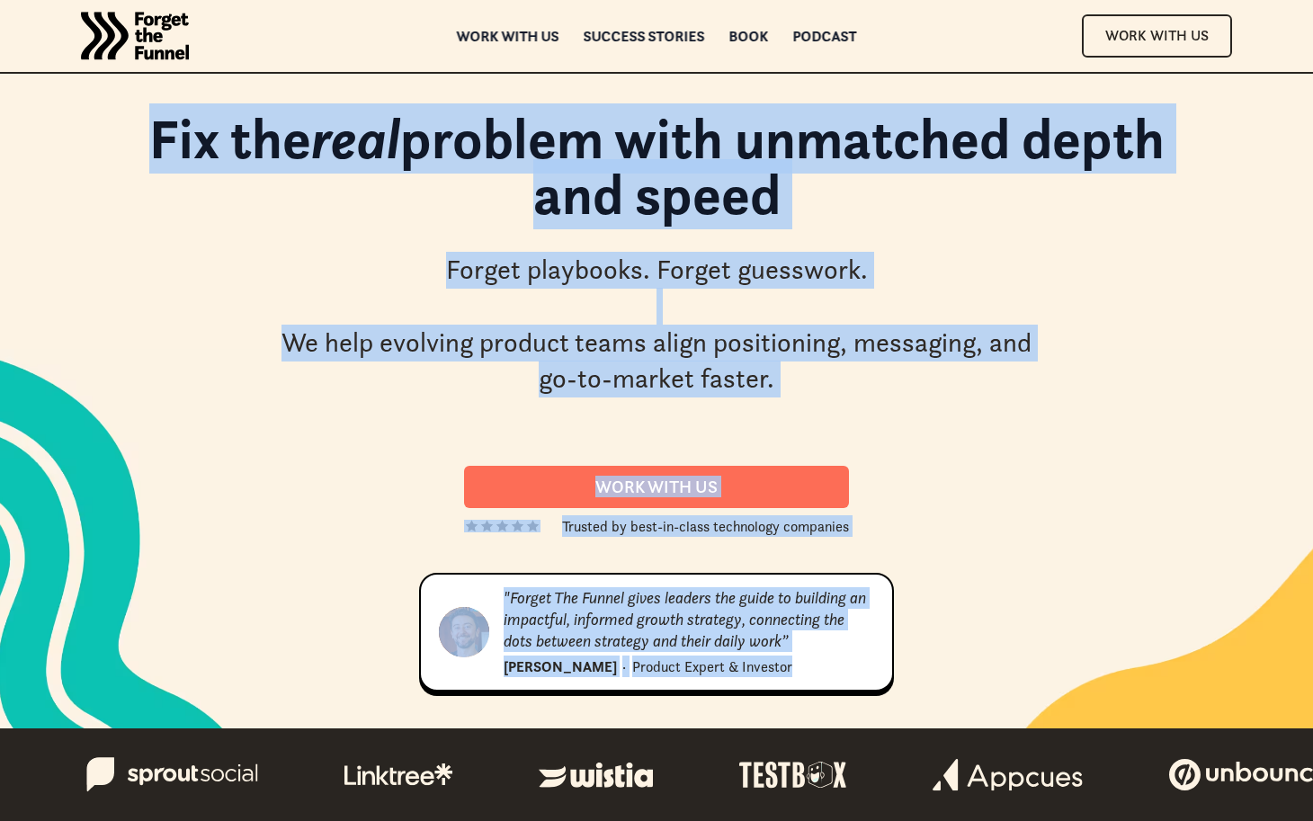
drag, startPoint x: 65, startPoint y: 109, endPoint x: 761, endPoint y: 692, distance: 907.9
click at [761, 692] on div "Fix the real problem with unmatched depth and speed Forget playbooks. Forget gu…" at bounding box center [656, 401] width 1295 height 610
click at [876, 663] on div ""Forget The Funnel gives leaders the guide to building an impactful, informed g…" at bounding box center [656, 632] width 475 height 119
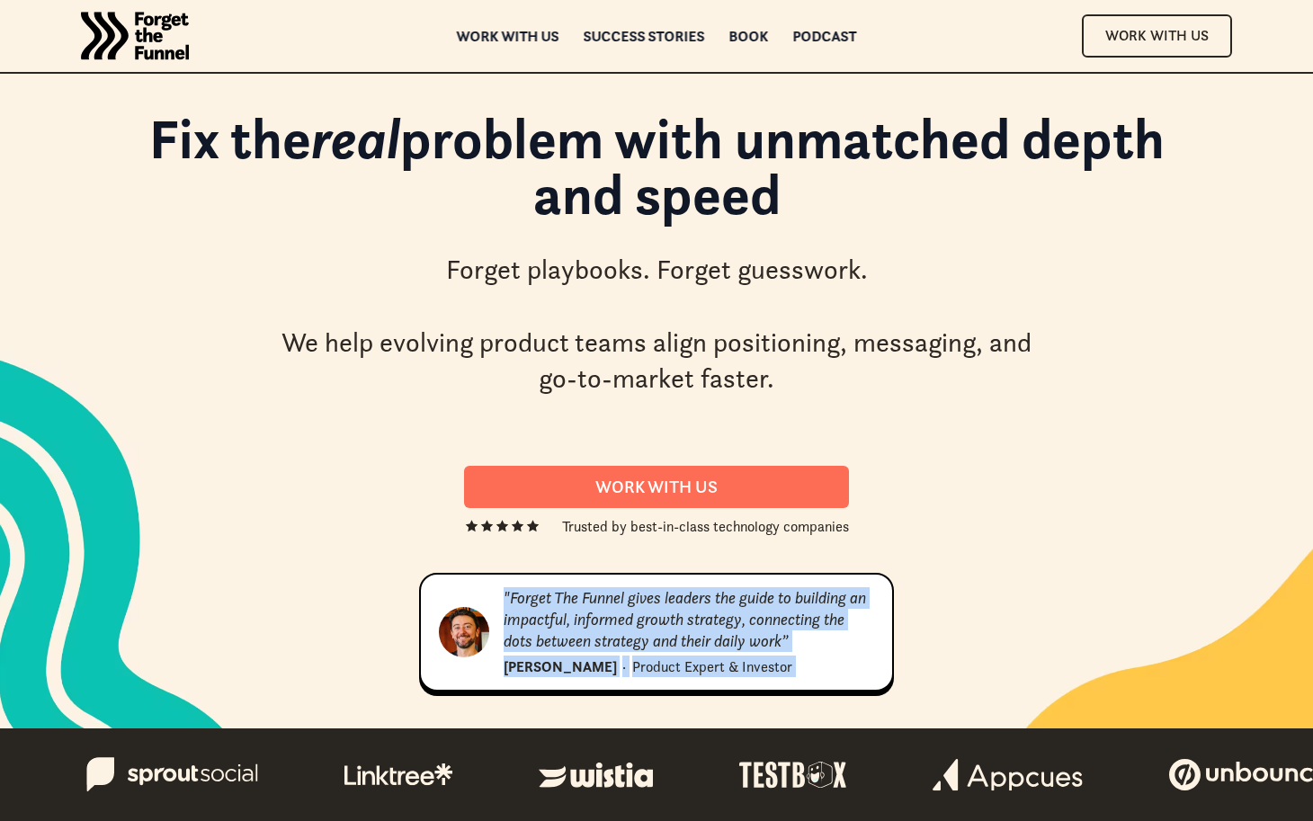
drag, startPoint x: 876, startPoint y: 663, endPoint x: 861, endPoint y: 565, distance: 99.2
click at [861, 565] on div "Fix the real problem with unmatched depth and speed Forget playbooks. Forget gu…" at bounding box center [656, 401] width 1115 height 610
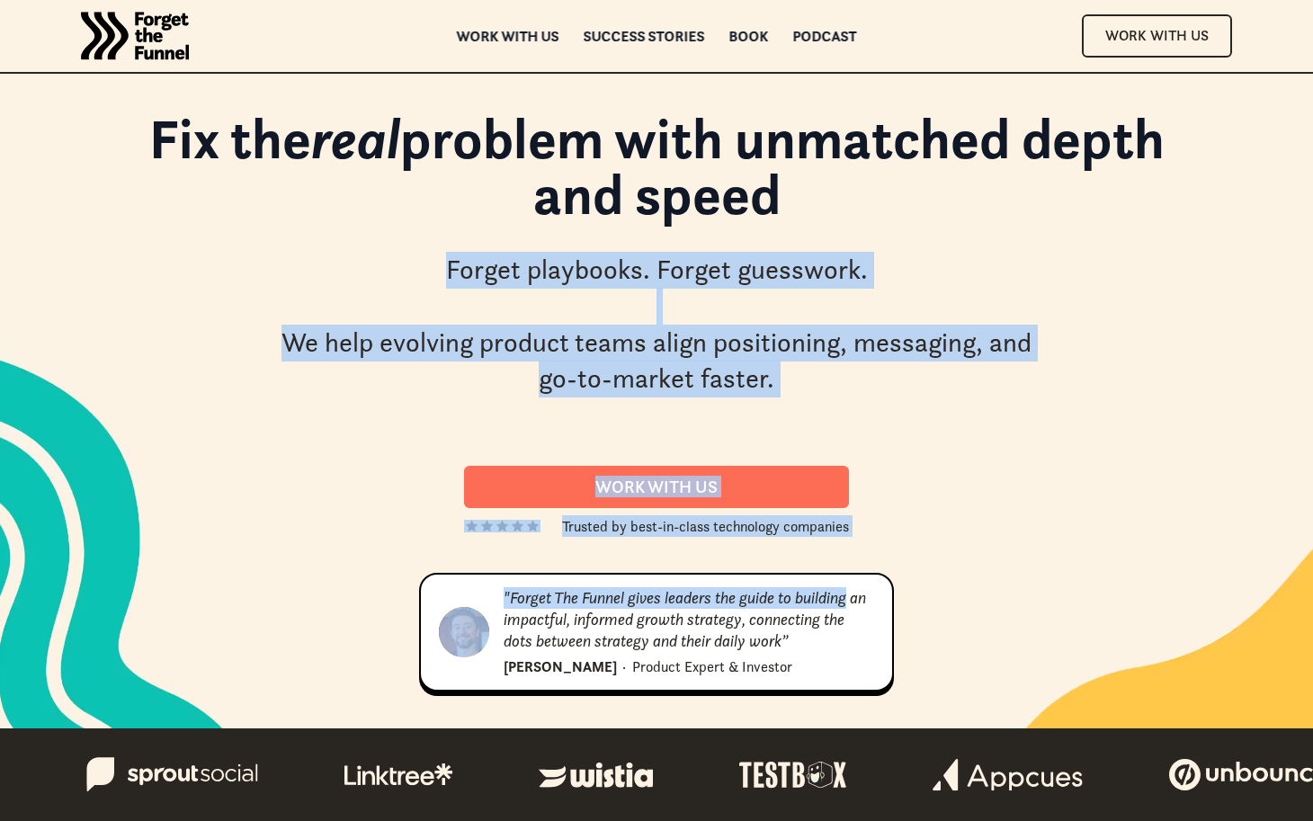
drag, startPoint x: 389, startPoint y: 286, endPoint x: 1039, endPoint y: 595, distance: 718.9
click at [1039, 595] on div "Fix the real problem with unmatched depth and speed Forget playbooks. Forget gu…" at bounding box center [656, 401] width 1115 height 610
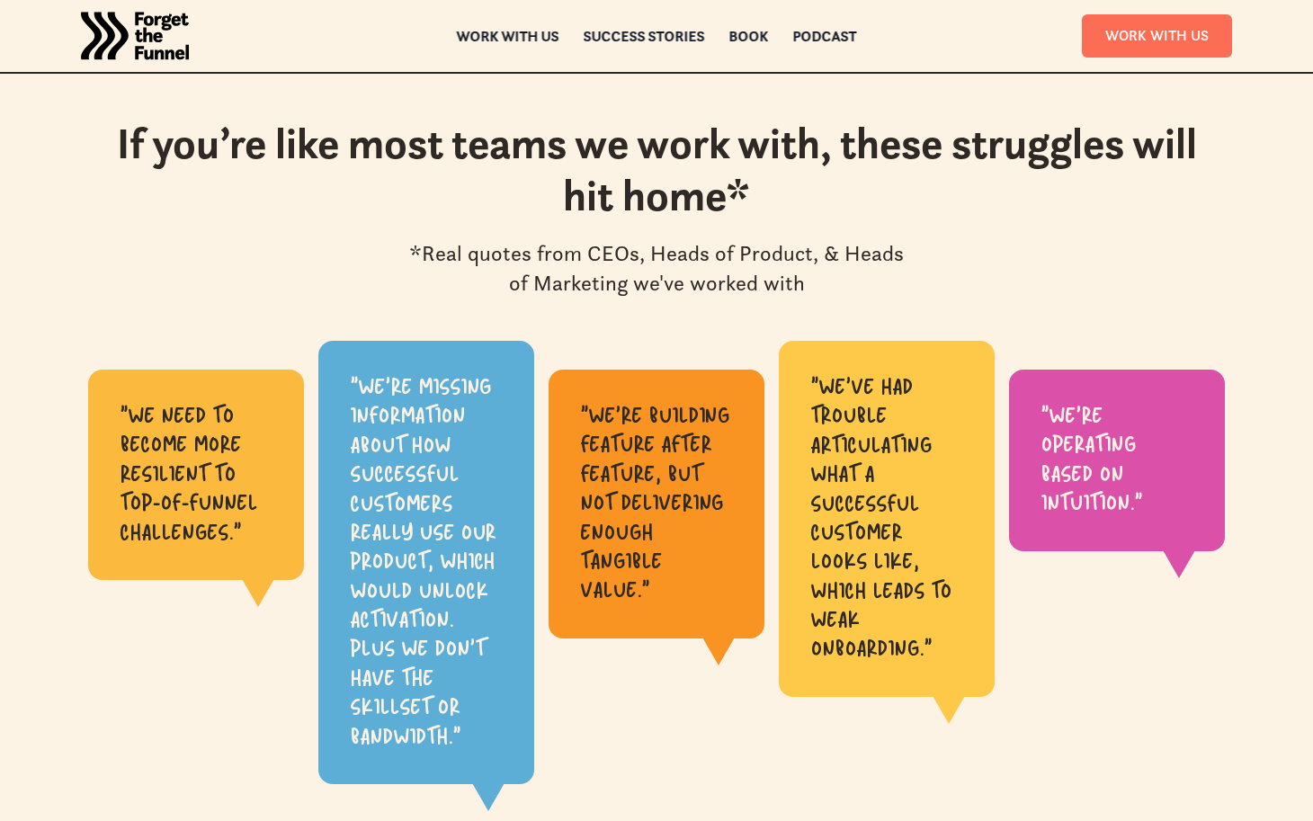
scroll to position [795, 0]
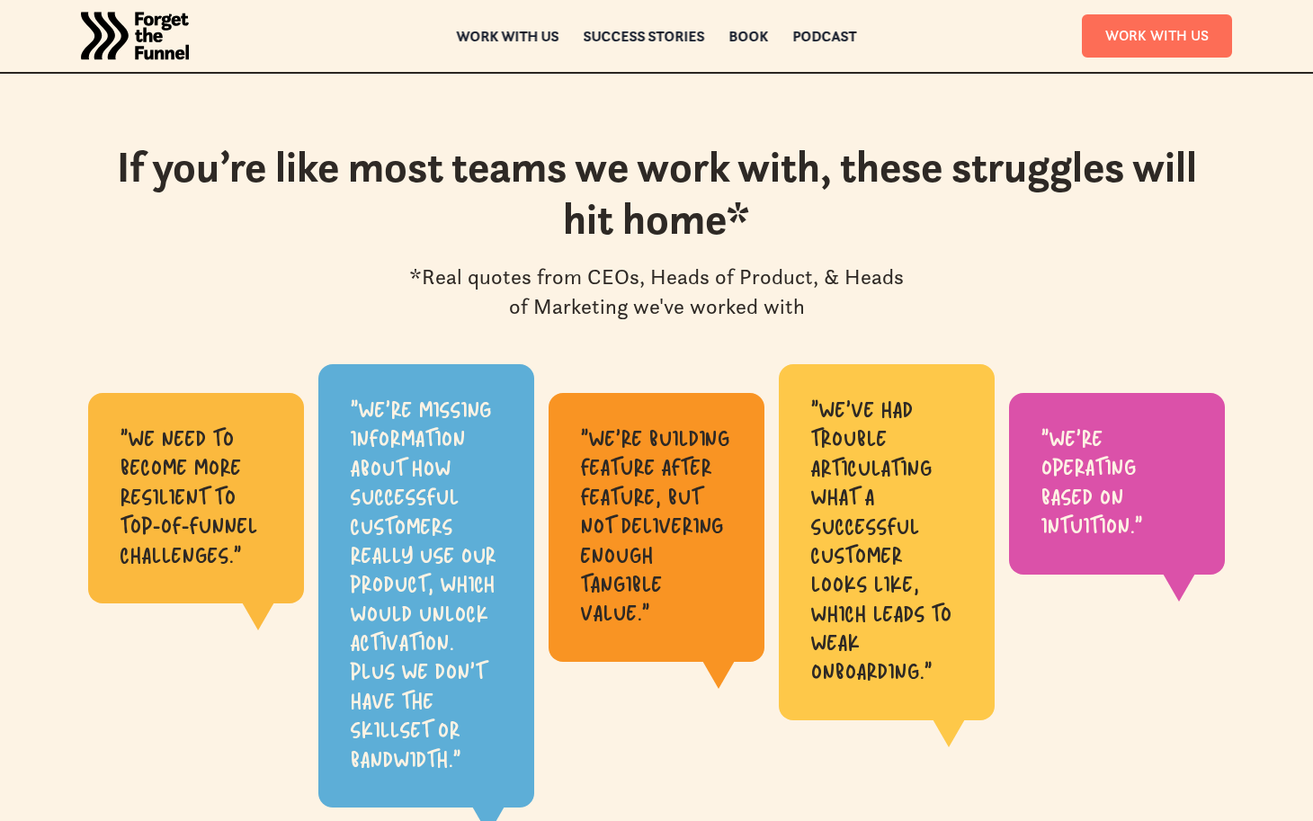
click at [803, 159] on h2 "If you’re like most teams we work with, these struggles will hit home*" at bounding box center [656, 192] width 1115 height 103
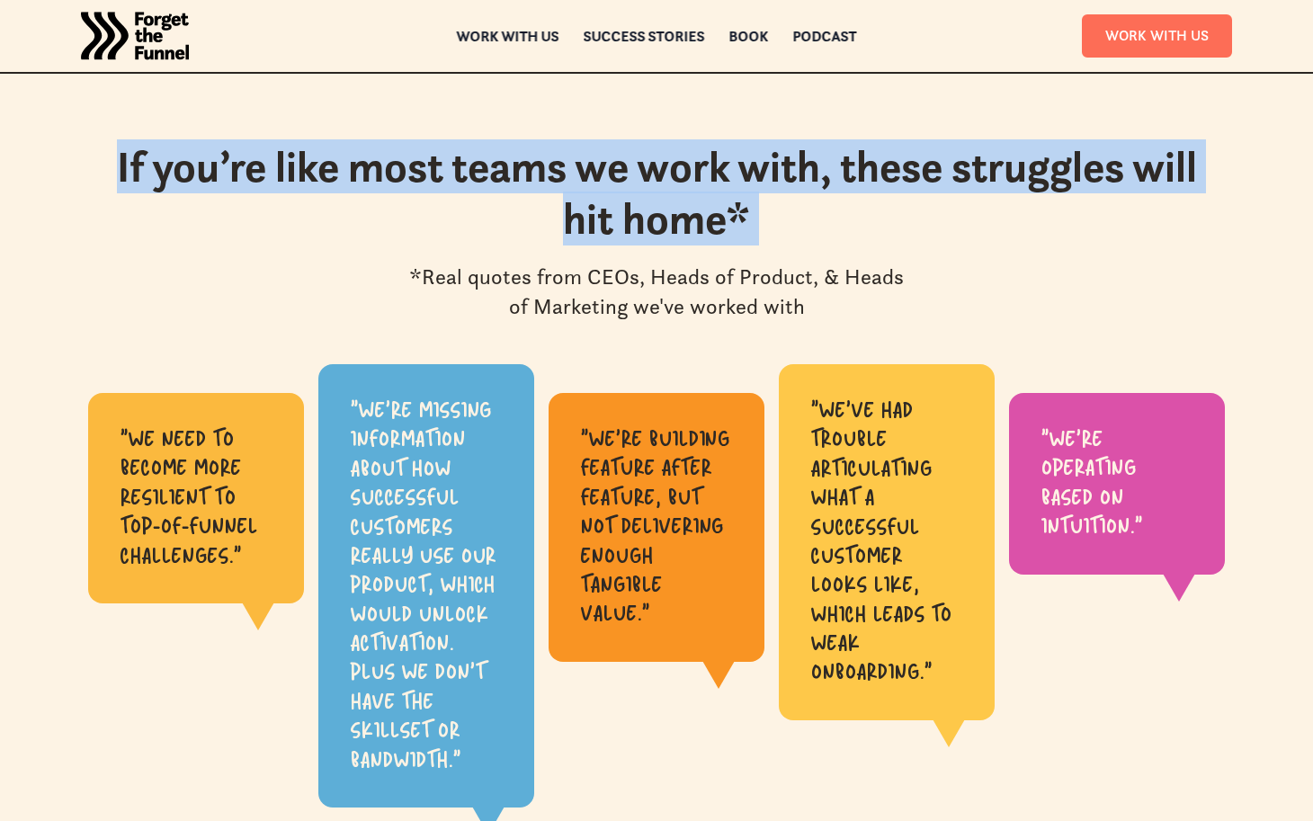
drag, startPoint x: 778, startPoint y: 111, endPoint x: 817, endPoint y: 264, distance: 157.7
click at [817, 263] on section "If you’re like most teams we work with, these struggles will hit home* *Real qu…" at bounding box center [656, 490] width 1313 height 929
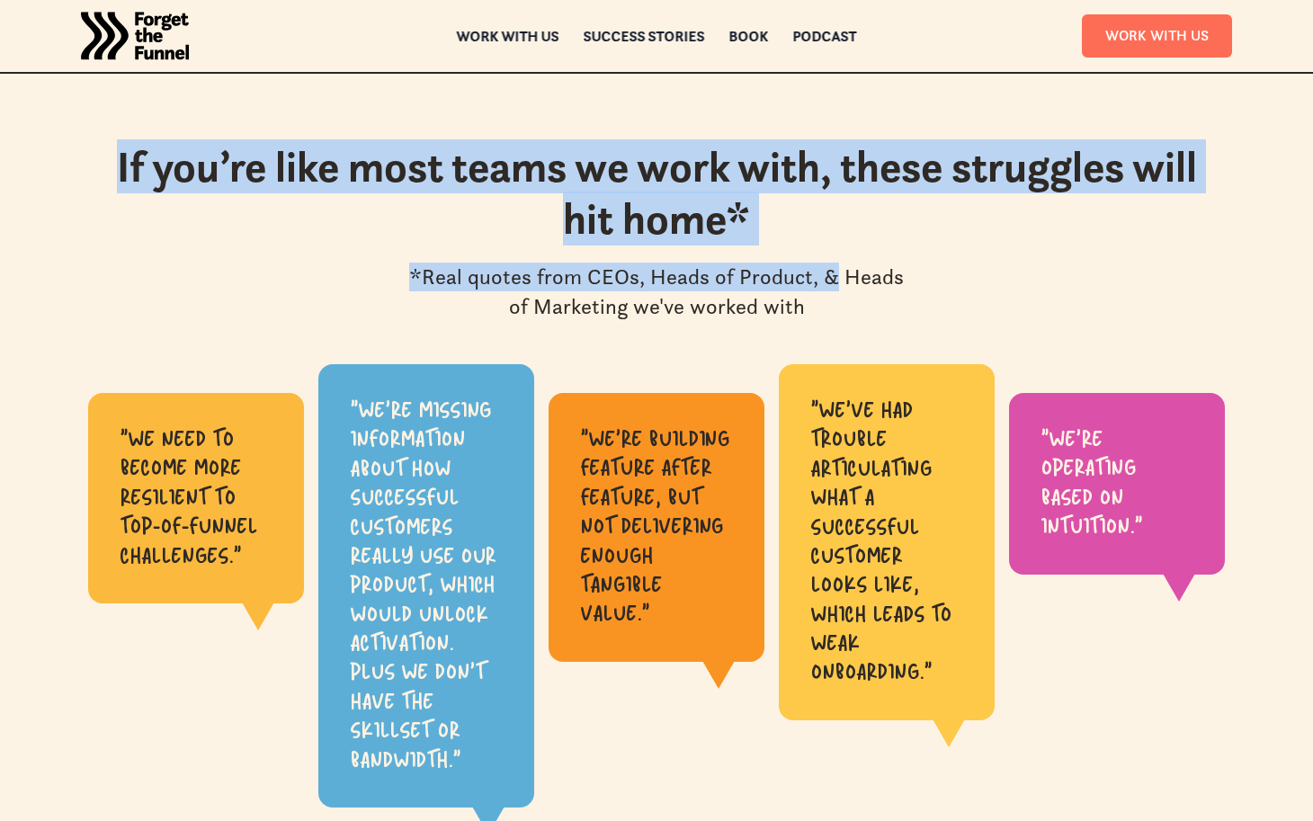
click at [817, 264] on div "*Real quotes from CEOs, Heads of Product, & Heads of Marketing we've worked with" at bounding box center [656, 292] width 514 height 58
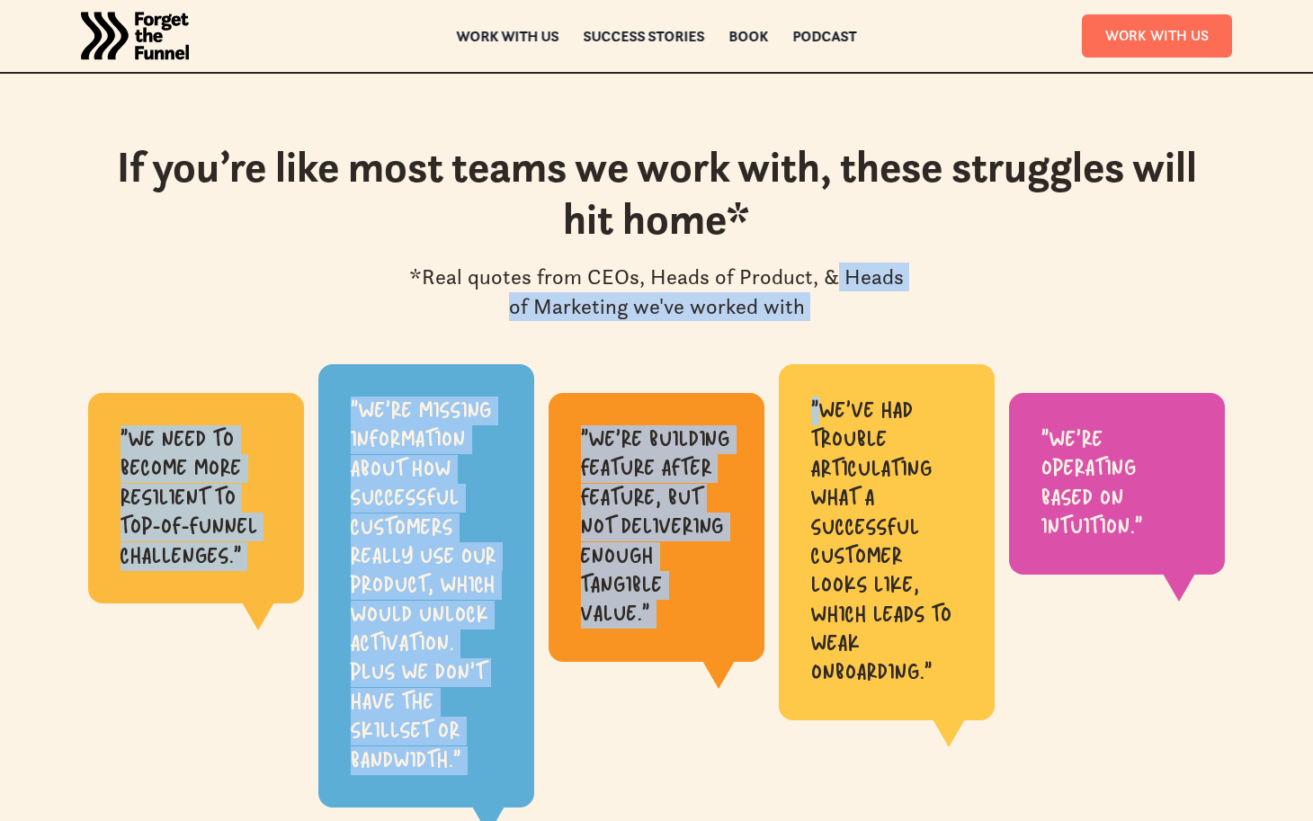
drag, startPoint x: 817, startPoint y: 264, endPoint x: 817, endPoint y: 336, distance: 72.9
click at [817, 336] on div "If you’re like most teams we work with, these struggles will hit home* *Real qu…" at bounding box center [656, 490] width 1313 height 699
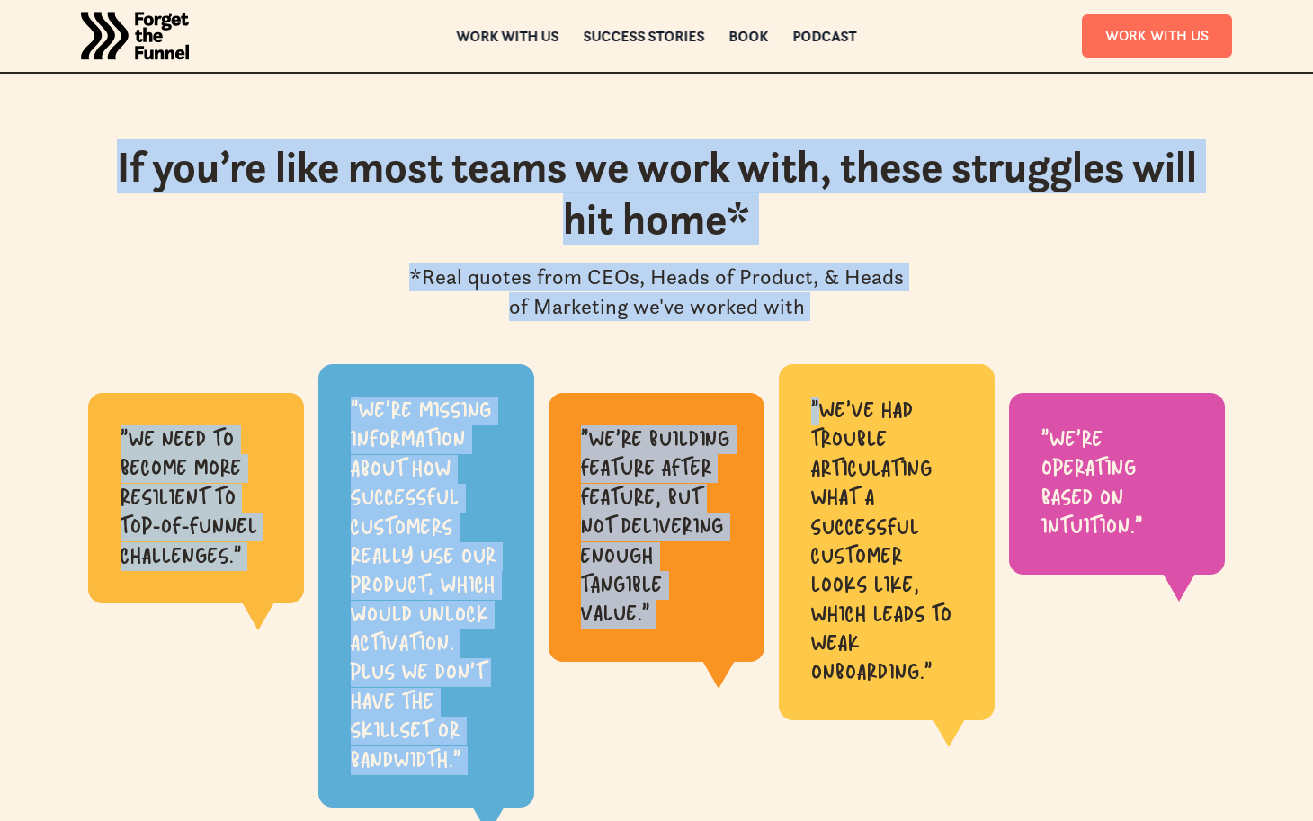
drag, startPoint x: 817, startPoint y: 336, endPoint x: 761, endPoint y: 114, distance: 229.1
click at [761, 114] on section "If you’re like most teams we work with, these struggles will hit home* *Real qu…" at bounding box center [656, 490] width 1313 height 929
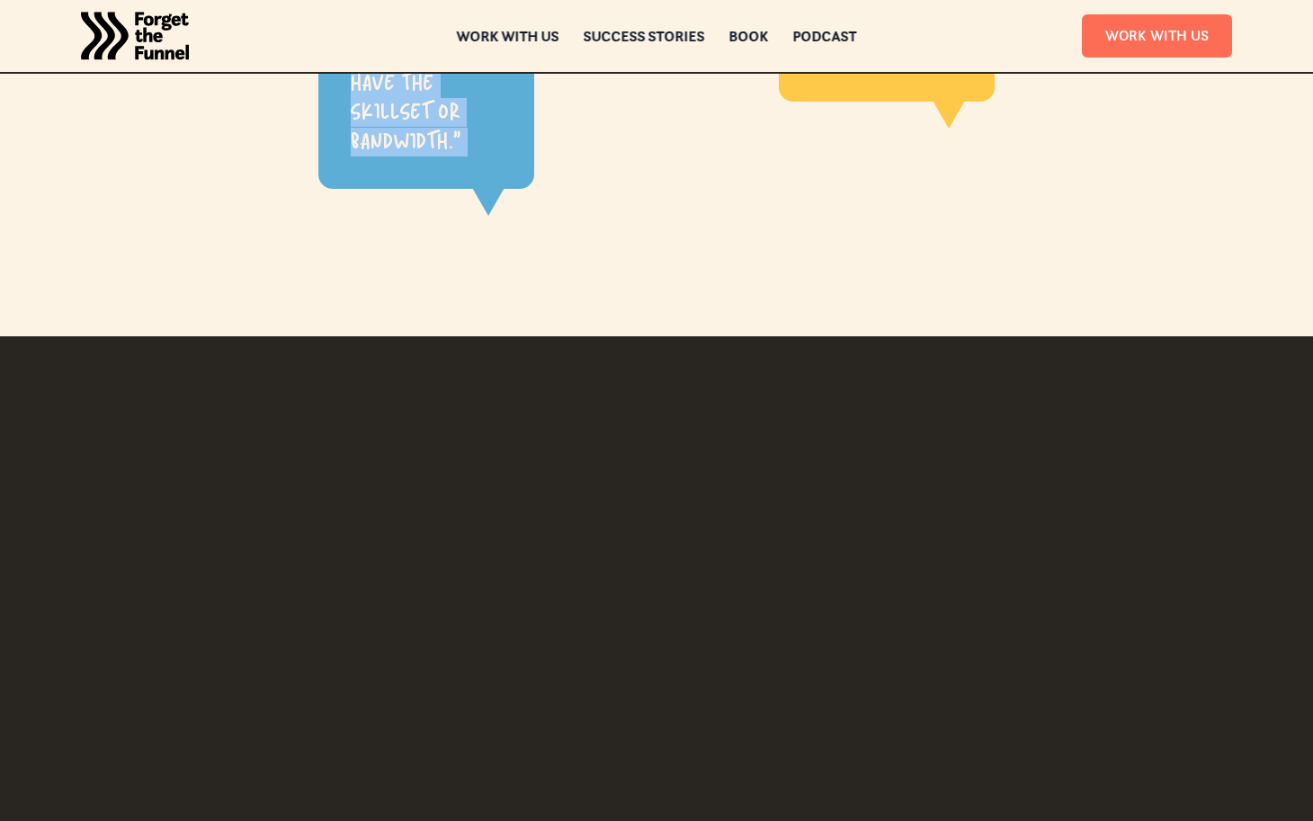
scroll to position [1687, 0]
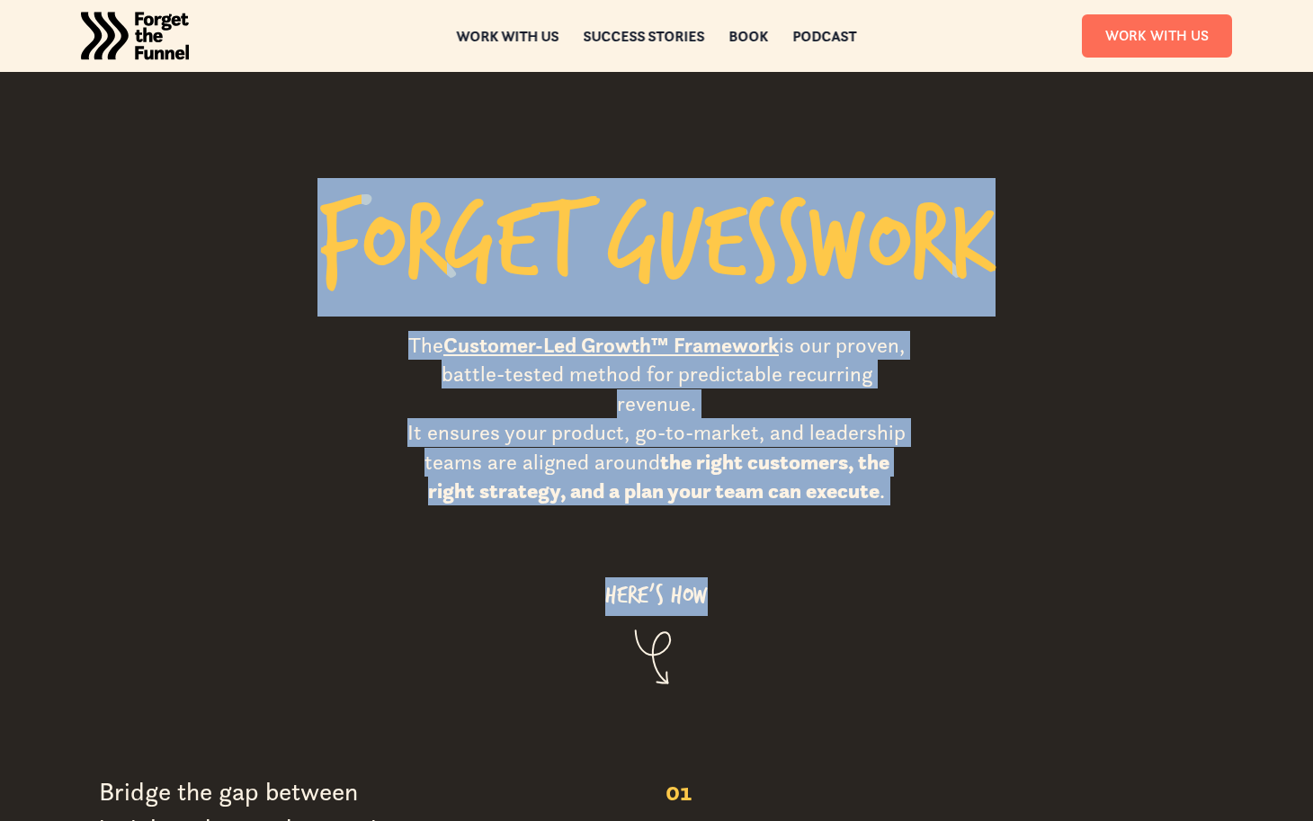
drag, startPoint x: 761, startPoint y: 114, endPoint x: 792, endPoint y: 549, distance: 435.6
click at [792, 549] on section "F o r g e t G u e s s w o r k The Customer-Led Growth™ Framework is our proven,…" at bounding box center [656, 404] width 1313 height 683
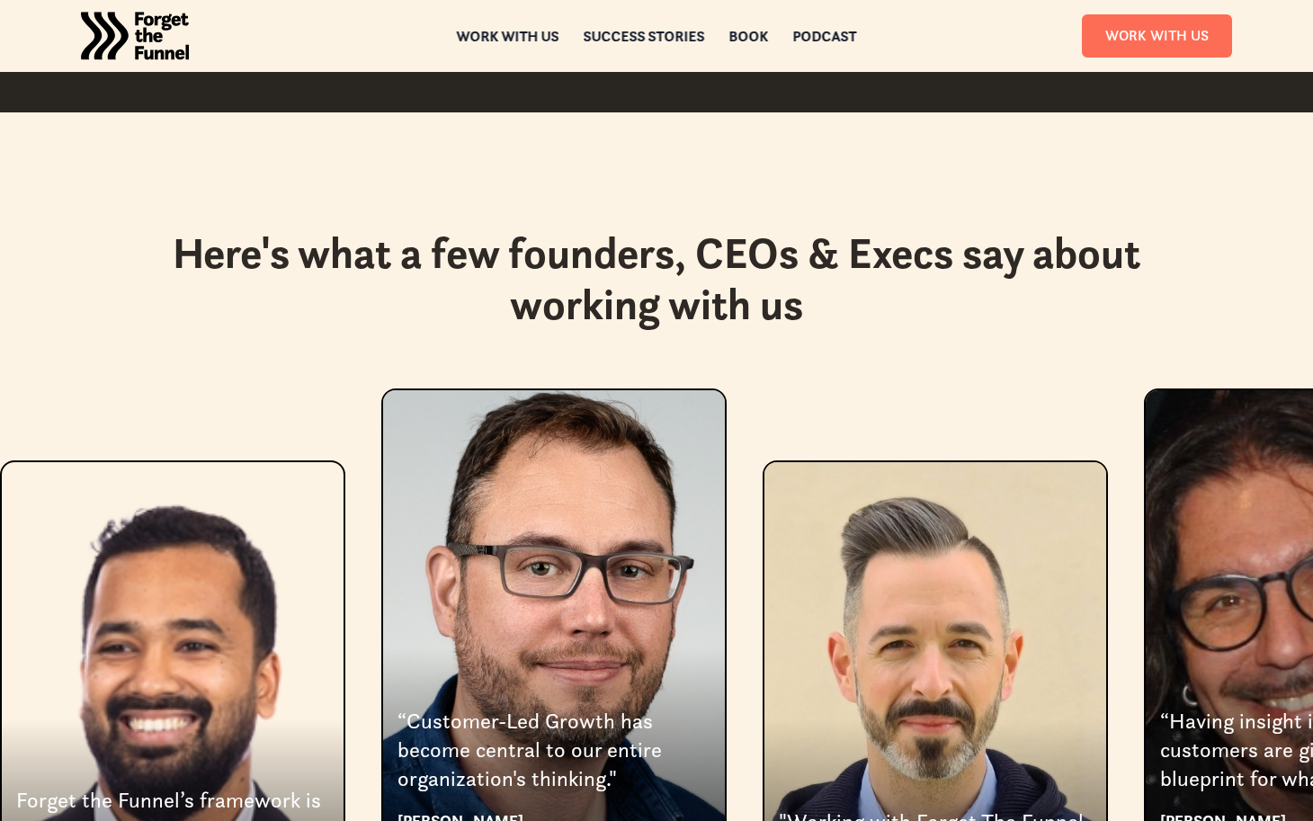
scroll to position [3385, 0]
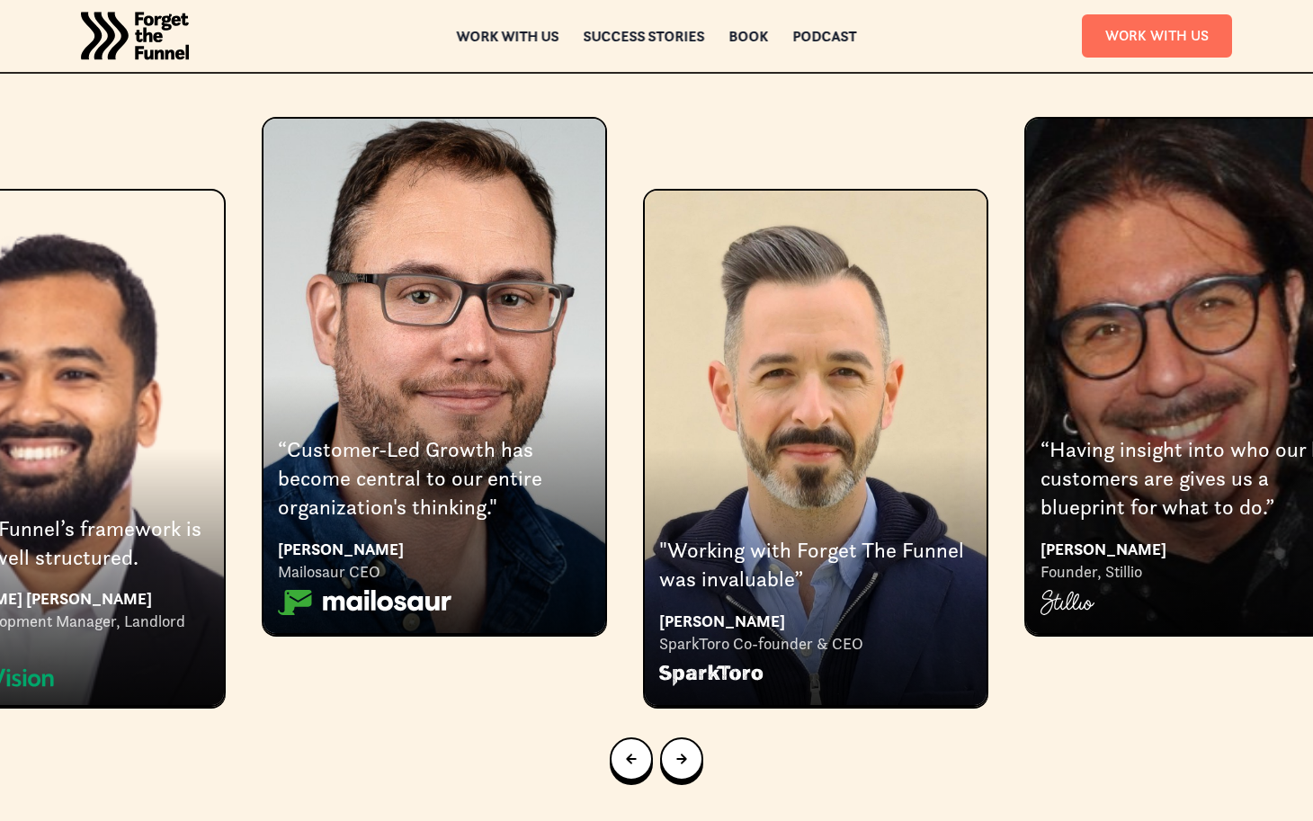
drag, startPoint x: 515, startPoint y: 288, endPoint x: 361, endPoint y: 607, distance: 354.8
click at [369, 607] on div "Forget the Funnel’s framework is incredibly well structured. [PERSON_NAME] [PER…" at bounding box center [656, 413] width 1313 height 592
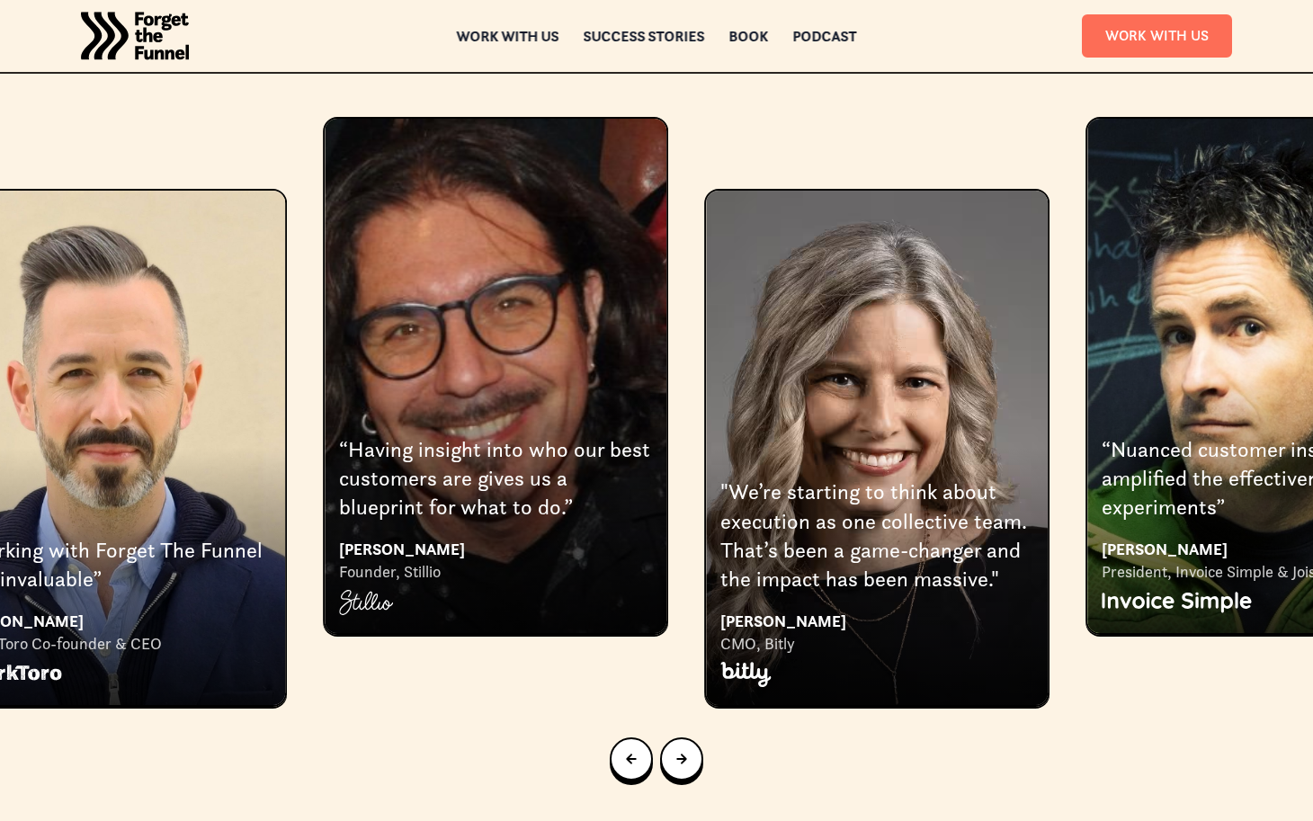
drag, startPoint x: 1050, startPoint y: 514, endPoint x: 536, endPoint y: 534, distance: 514.0
click at [536, 537] on div "[PERSON_NAME] Founder, Stillio" at bounding box center [495, 578] width 313 height 82
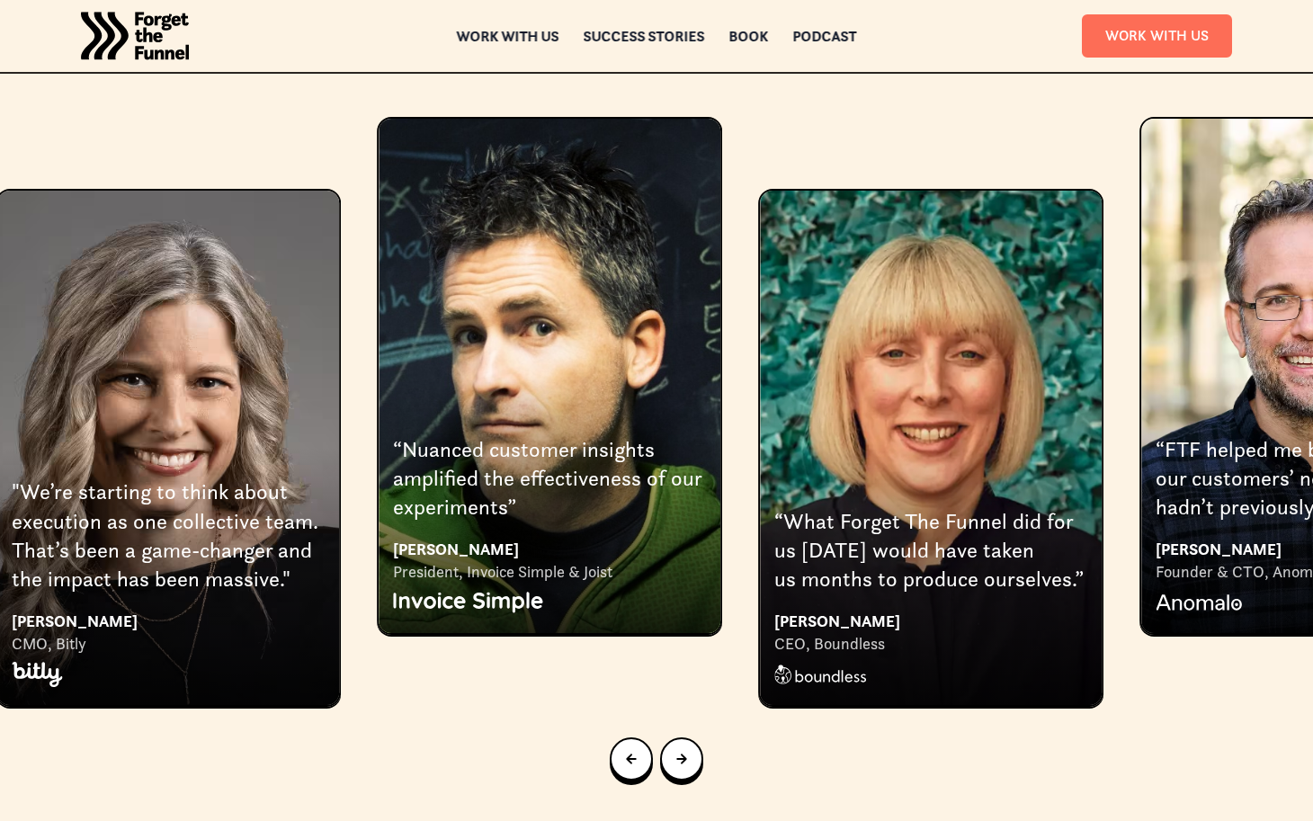
drag, startPoint x: 1069, startPoint y: 502, endPoint x: 204, endPoint y: 512, distance: 864.4
click at [204, 512] on div "Forget the Funnel’s framework is incredibly well structured. [PERSON_NAME] [PER…" at bounding box center [656, 413] width 1313 height 592
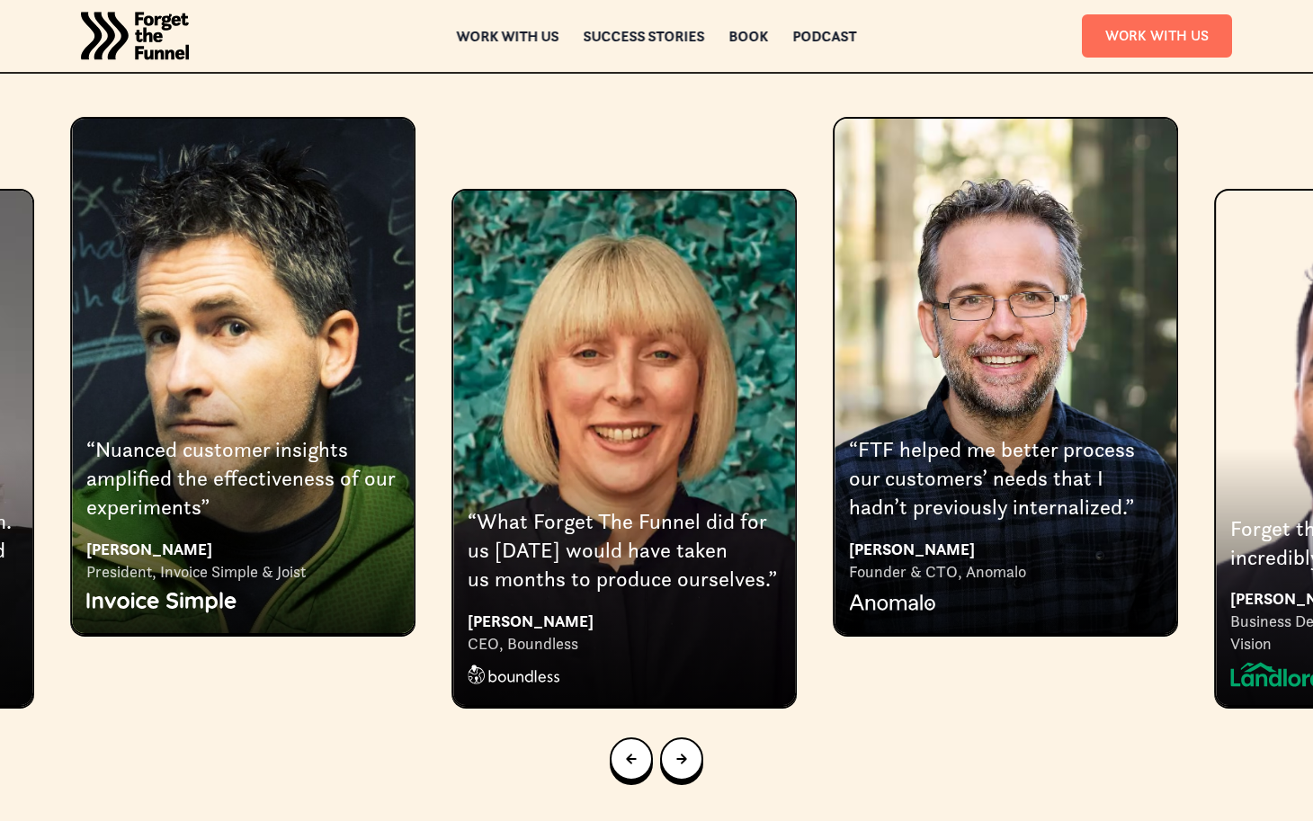
drag, startPoint x: 963, startPoint y: 532, endPoint x: -15, endPoint y: 490, distance: 979.5
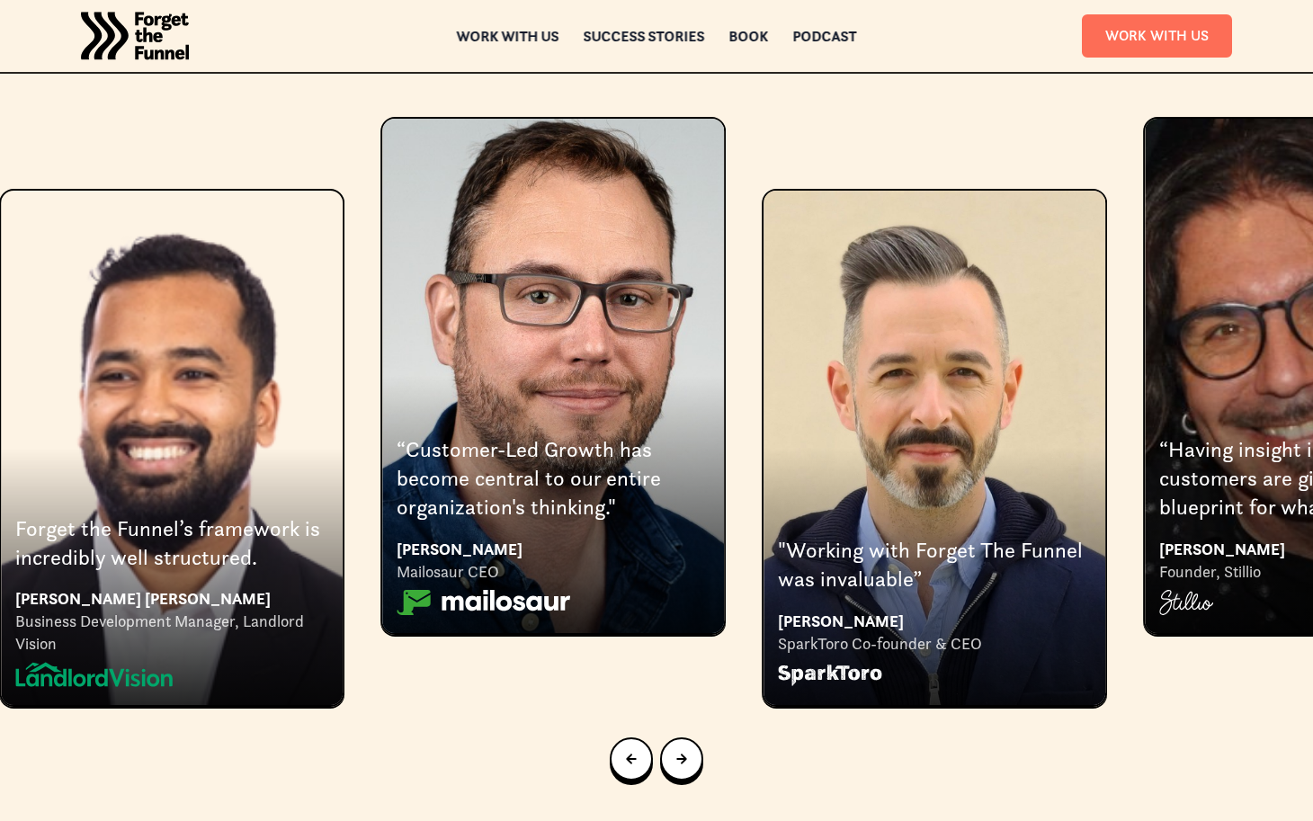
drag, startPoint x: 885, startPoint y: 399, endPoint x: 259, endPoint y: 353, distance: 627.7
